Goal: Transaction & Acquisition: Purchase product/service

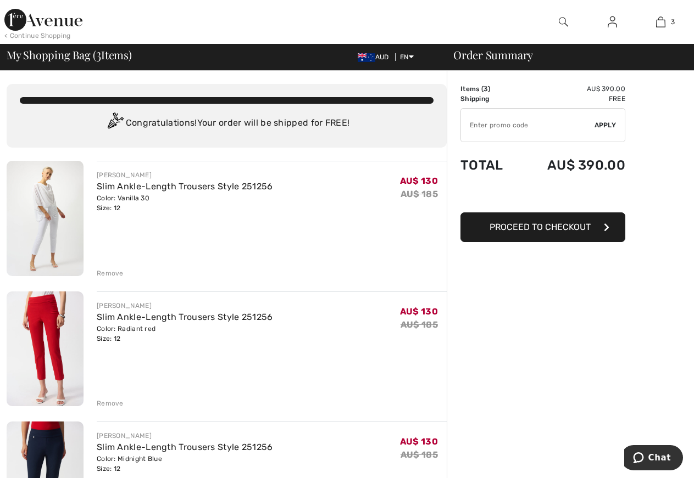
scroll to position [112, 0]
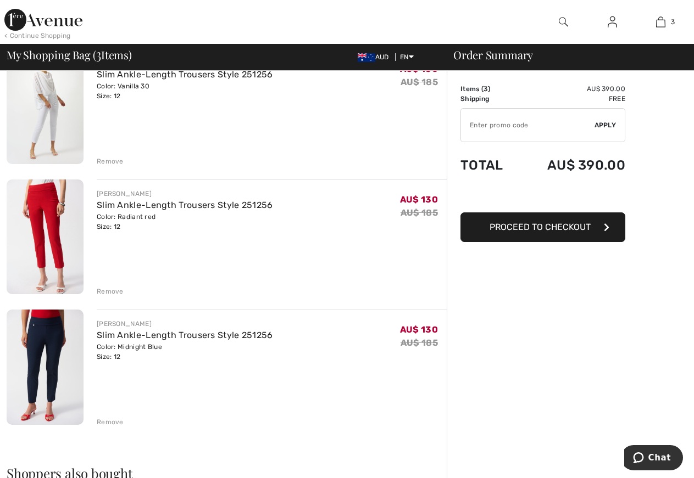
click at [546, 232] on button "Proceed to Checkout" at bounding box center [542, 228] width 165 height 30
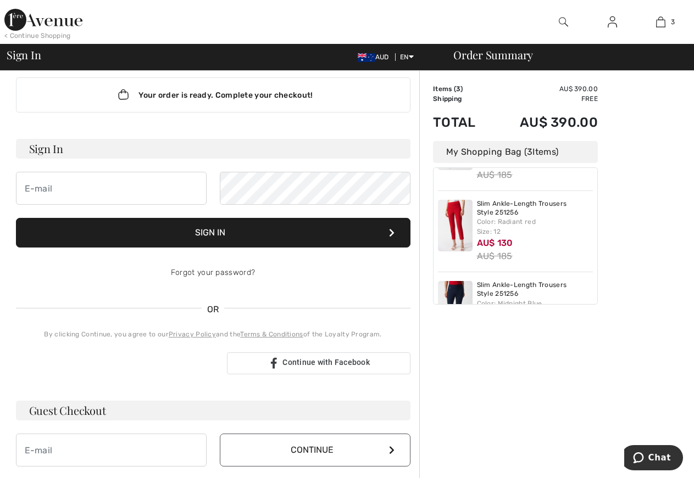
scroll to position [7, 0]
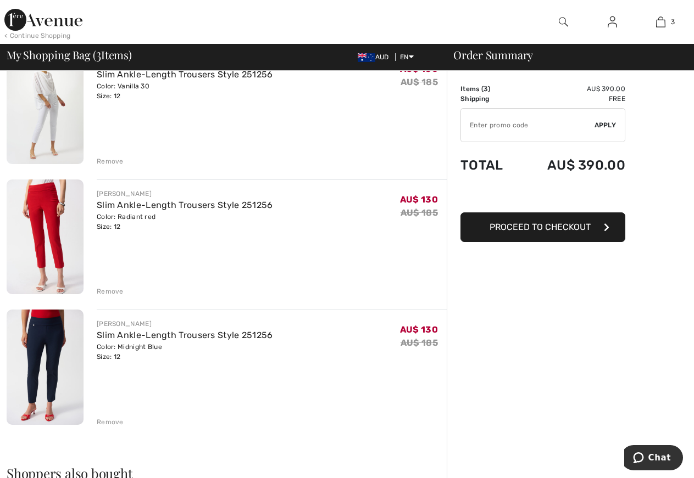
click at [552, 228] on span "Proceed to Checkout" at bounding box center [539, 227] width 101 height 10
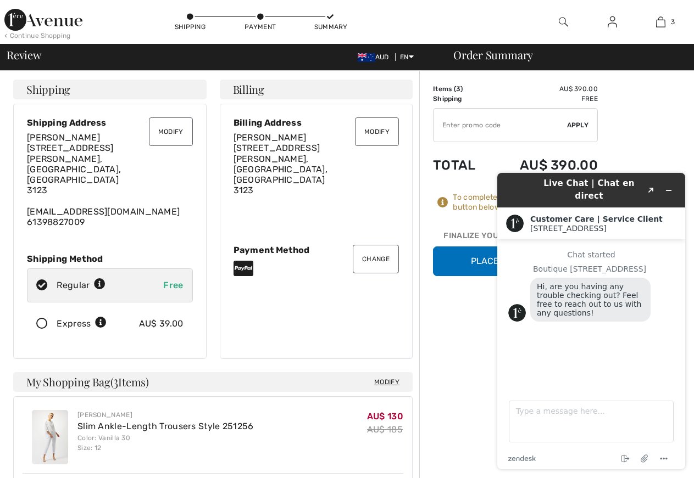
click at [168, 137] on button "Modify" at bounding box center [171, 132] width 44 height 29
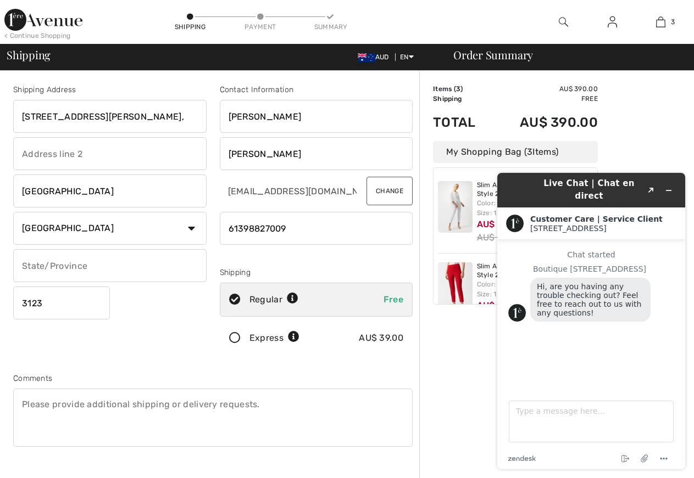
click at [28, 155] on input "text" at bounding box center [109, 153] width 193 height 33
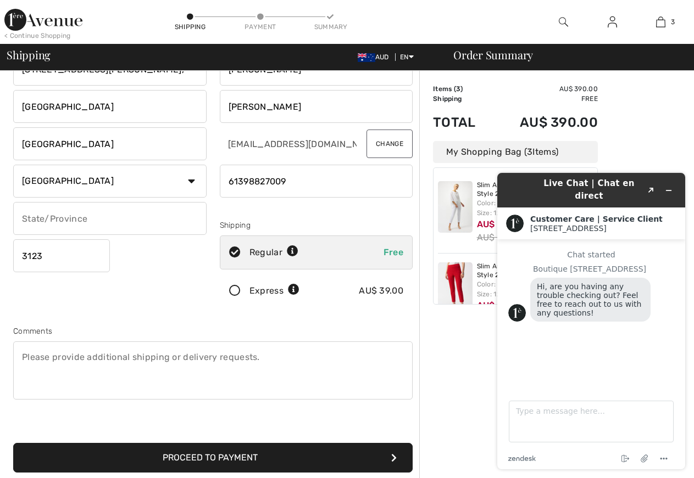
scroll to position [112, 0]
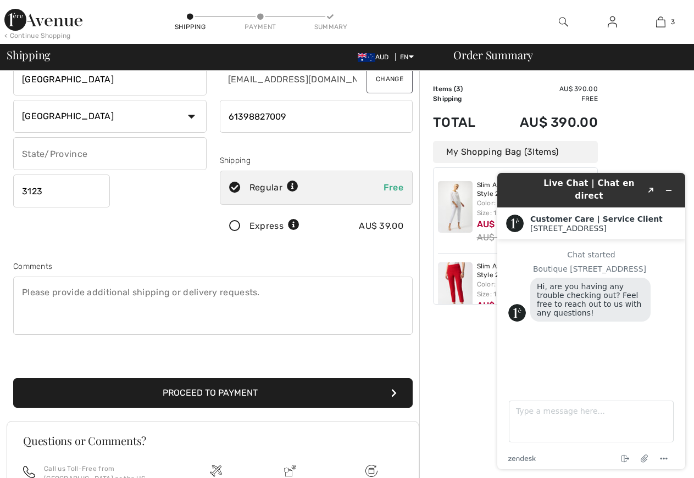
type input "Hawthorn East"
click at [251, 388] on button "Proceed to Payment" at bounding box center [212, 393] width 399 height 30
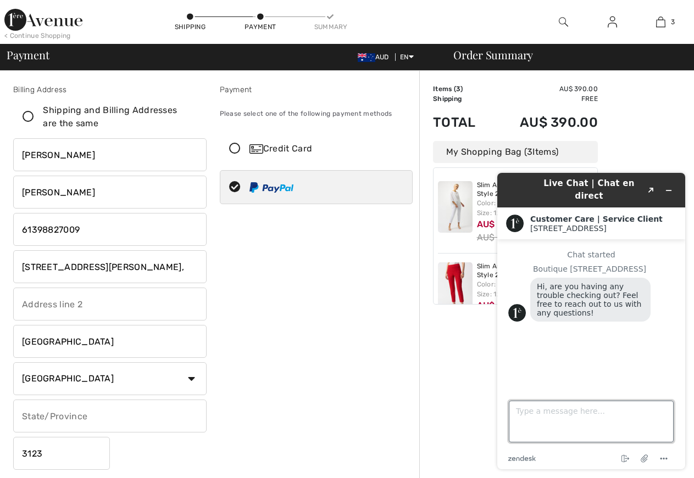
click at [519, 424] on textarea "Type a message here..." at bounding box center [591, 422] width 165 height 42
click at [596, 414] on textarea "No I am ready to checkjout!" at bounding box center [591, 422] width 165 height 42
type textarea "No I am ready to checkout!"
click at [652, 183] on button "Created with Sketch." at bounding box center [651, 190] width 18 height 15
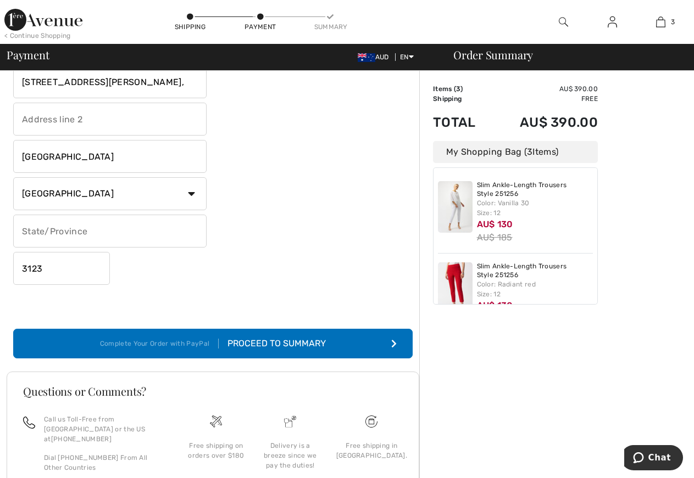
scroll to position [224, 0]
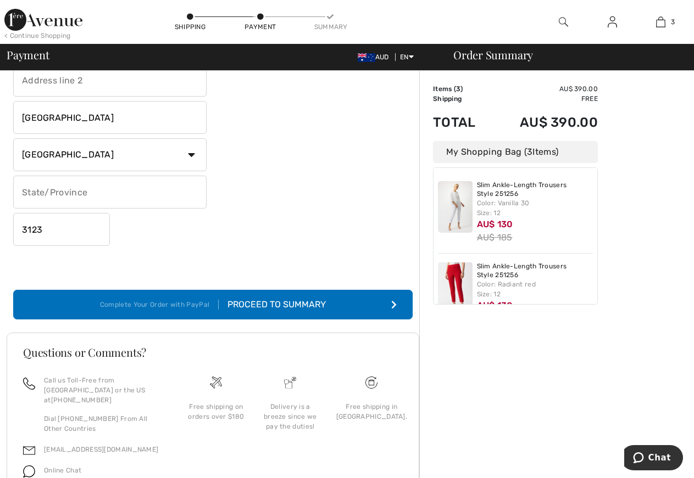
click at [276, 304] on div "Proceed to Summary" at bounding box center [272, 304] width 107 height 13
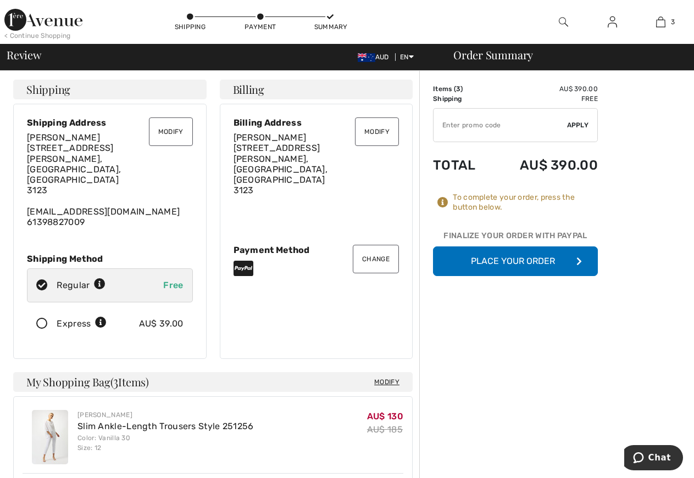
click at [533, 263] on button "Place Your Order" at bounding box center [515, 262] width 165 height 30
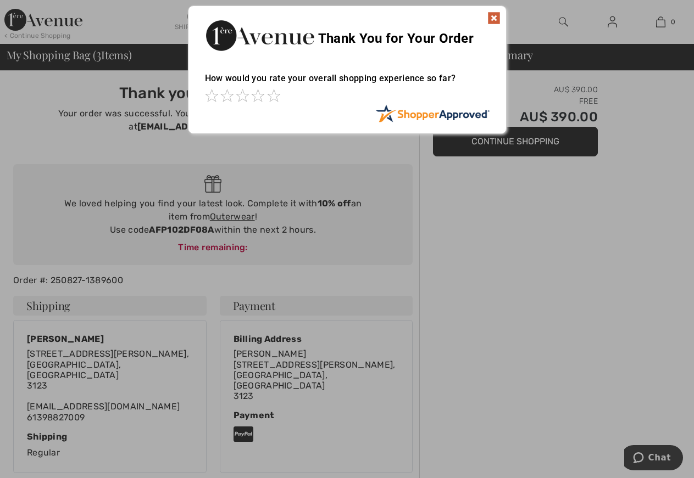
click at [496, 16] on img at bounding box center [493, 18] width 13 height 13
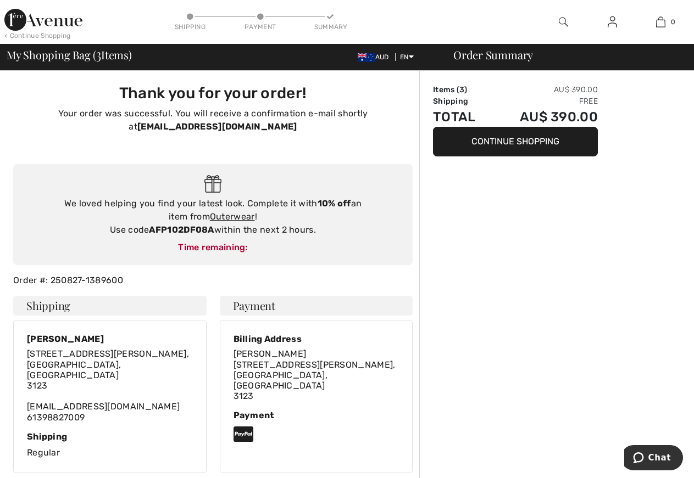
click at [501, 133] on button "Continue Shopping" at bounding box center [515, 142] width 165 height 30
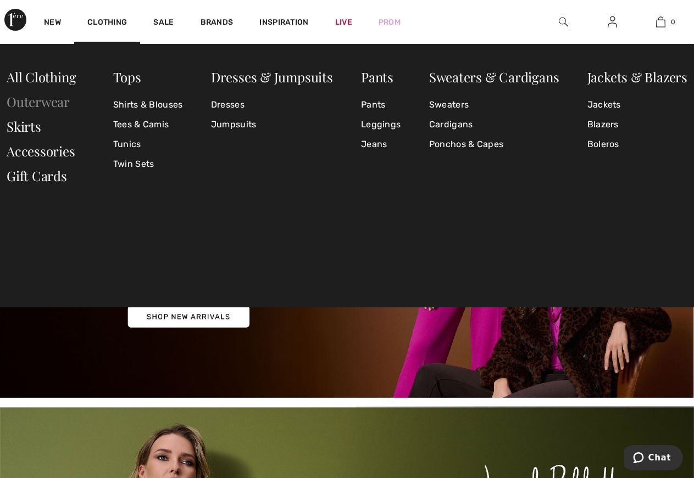
click at [54, 101] on link "Outerwear" at bounding box center [38, 102] width 63 height 18
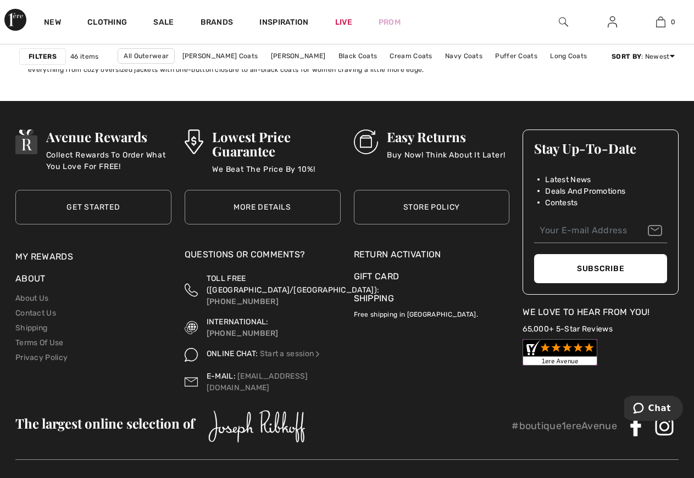
scroll to position [4407, 0]
